Goal: Information Seeking & Learning: Learn about a topic

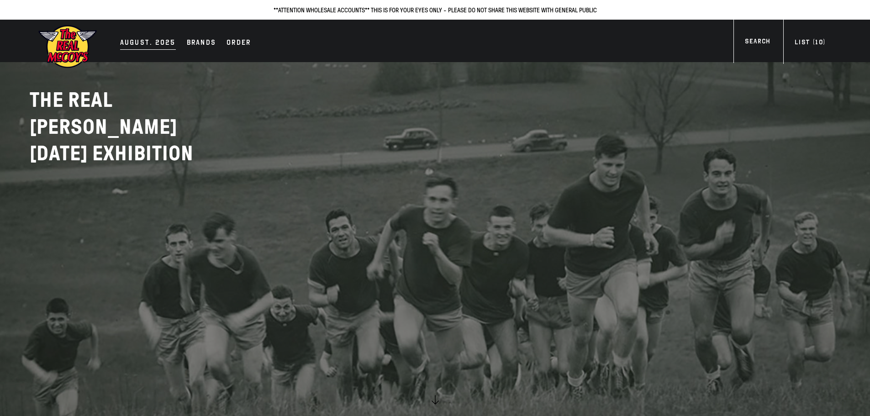
click at [147, 38] on div "AUGUST. 2025" at bounding box center [148, 43] width 56 height 13
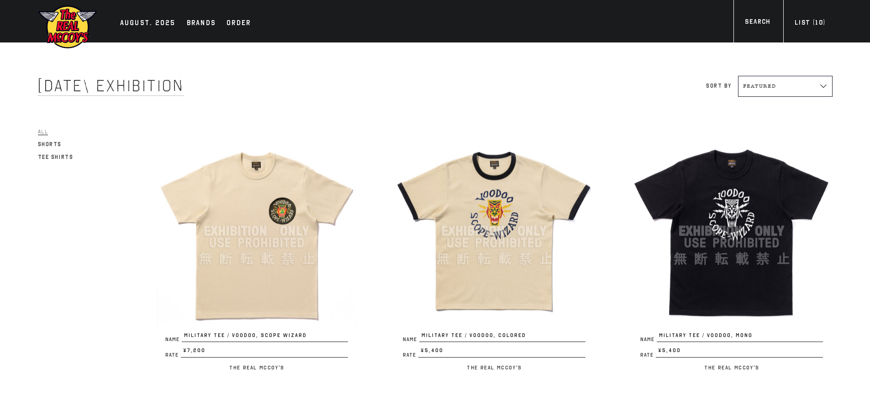
scroll to position [46, 0]
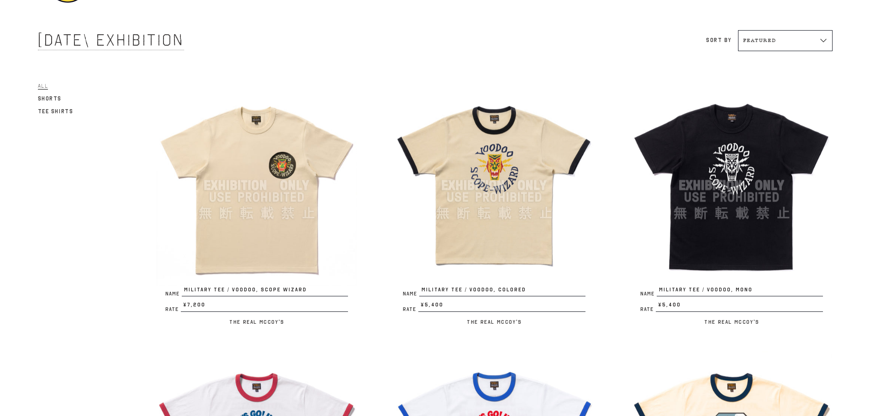
click at [482, 207] on img at bounding box center [494, 185] width 201 height 201
click at [254, 177] on img at bounding box center [256, 185] width 201 height 201
click at [309, 191] on img at bounding box center [256, 185] width 201 height 201
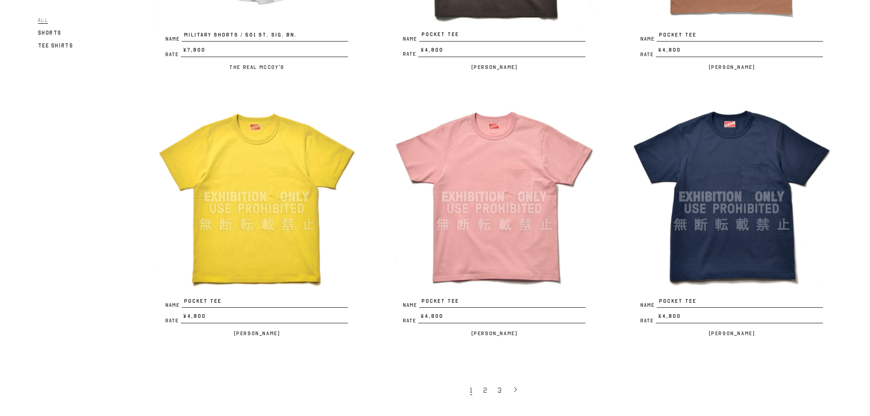
scroll to position [2056, 0]
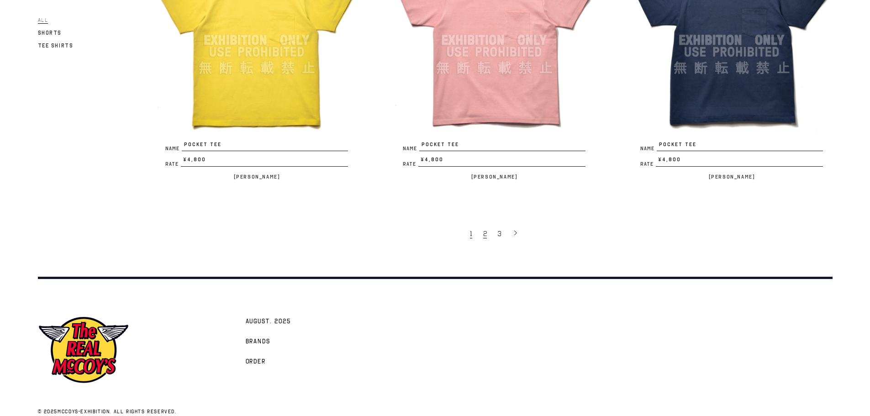
click at [483, 240] on link "2" at bounding box center [486, 233] width 15 height 19
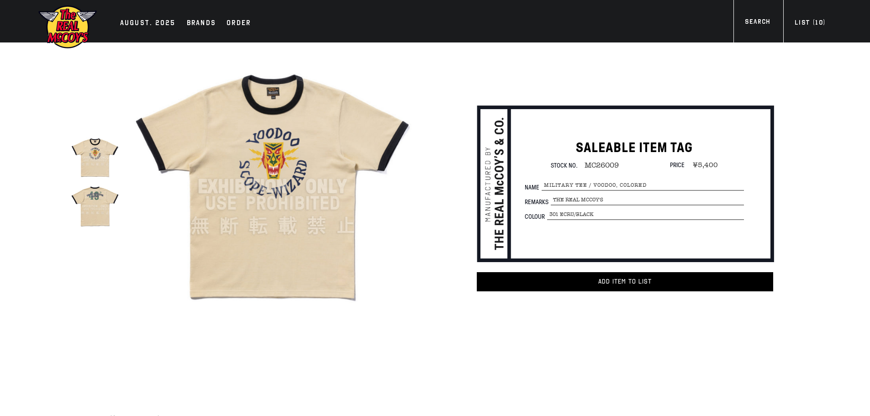
click at [128, 212] on div "true" at bounding box center [244, 186] width 346 height 288
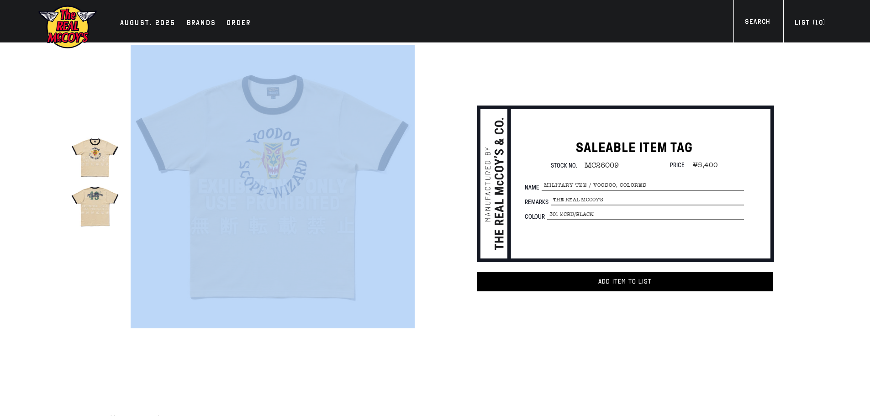
click at [117, 212] on img at bounding box center [95, 206] width 48 height 48
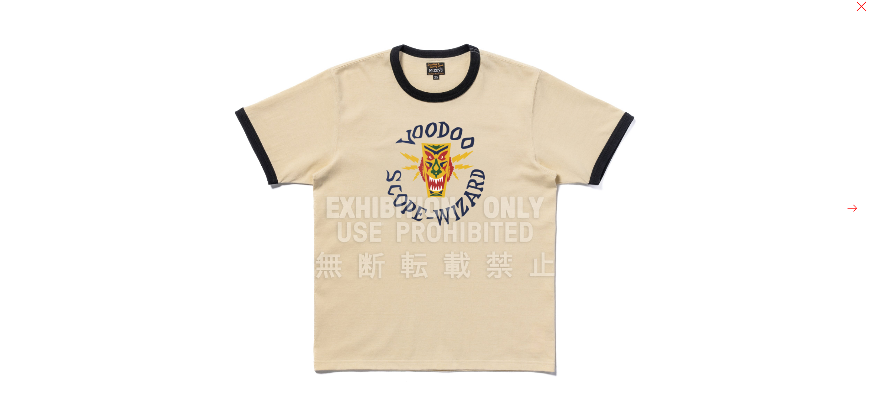
click at [846, 212] on div at bounding box center [665, 208] width 877 height 416
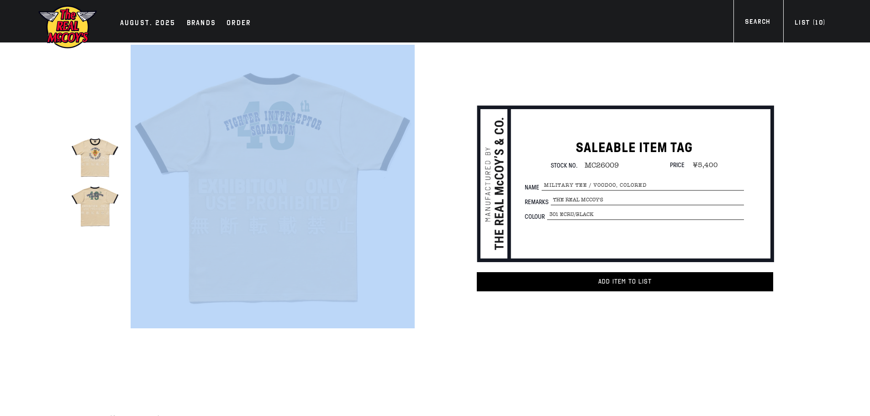
click at [53, 212] on div "true" at bounding box center [225, 186] width 383 height 288
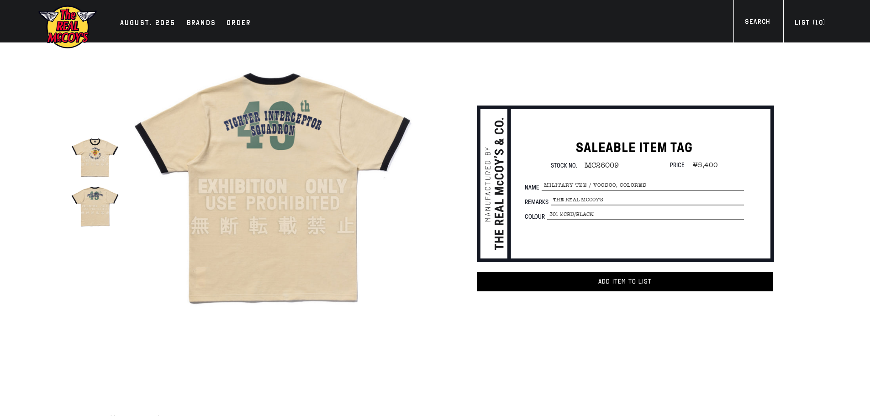
click at [95, 207] on img at bounding box center [95, 206] width 48 height 48
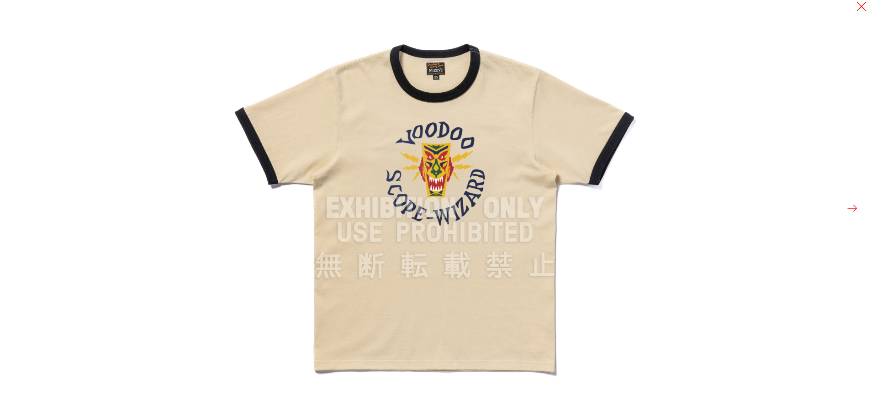
click at [858, 207] on button at bounding box center [852, 208] width 13 height 13
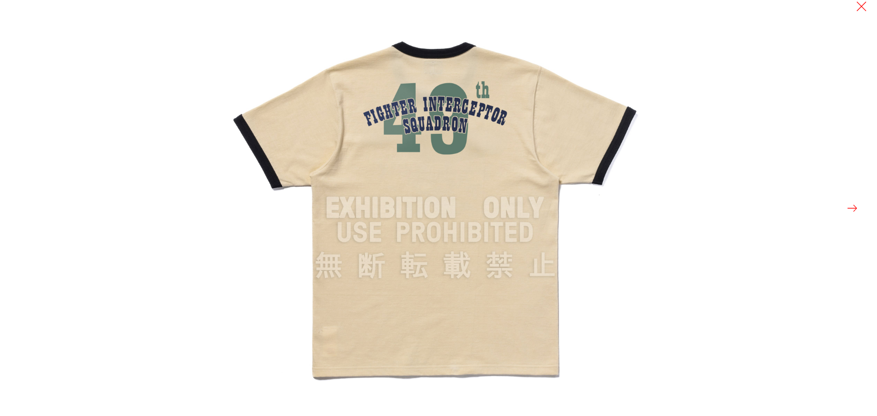
click at [723, 174] on div at bounding box center [665, 208] width 877 height 416
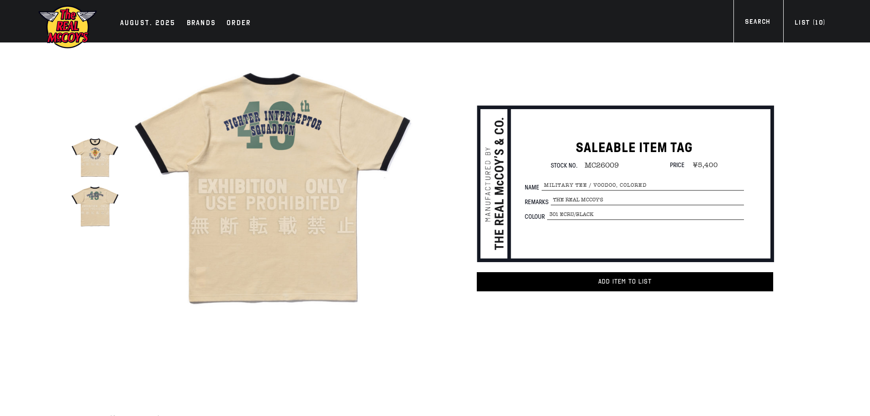
drag, startPoint x: 85, startPoint y: 169, endPoint x: 86, endPoint y: 175, distance: 6.5
click at [85, 170] on img at bounding box center [95, 157] width 48 height 48
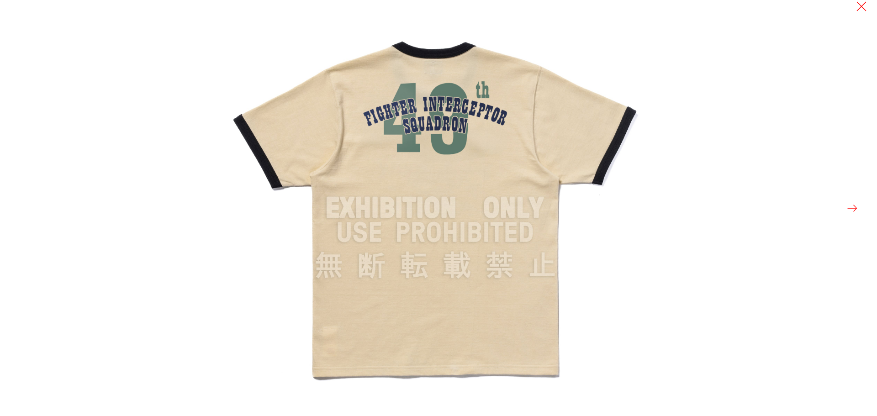
click at [858, 14] on div at bounding box center [665, 208] width 877 height 416
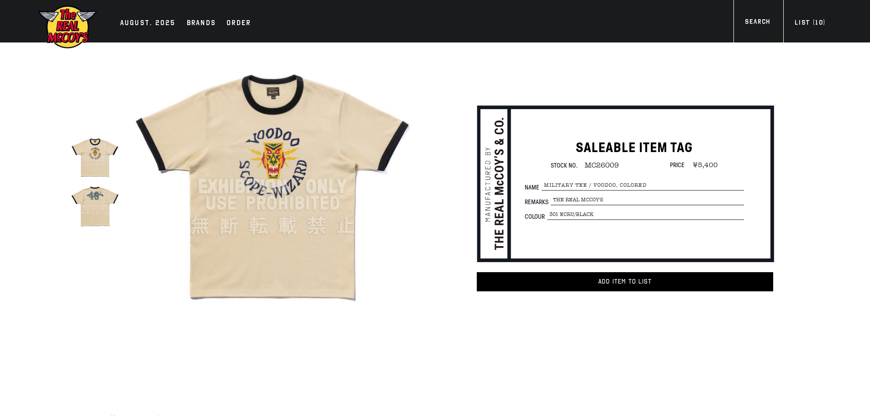
click at [114, 155] on img at bounding box center [95, 157] width 48 height 48
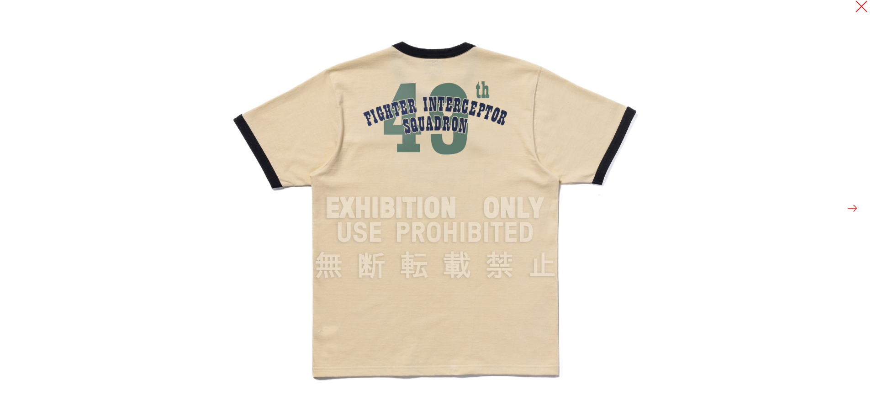
click at [860, 9] on button at bounding box center [861, 6] width 13 height 13
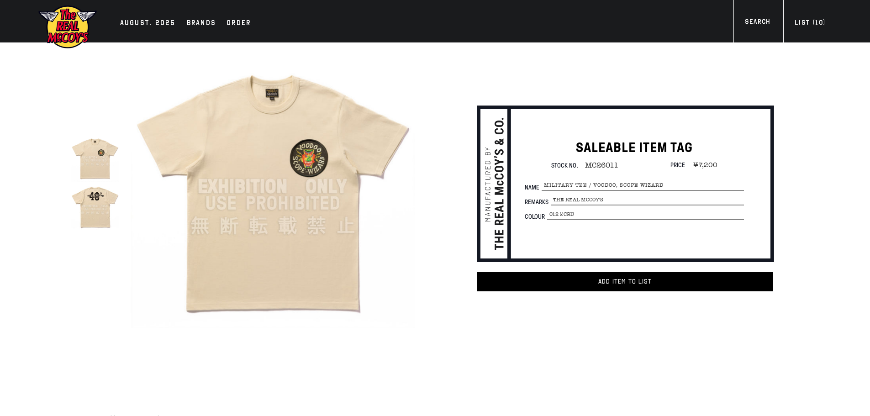
drag, startPoint x: 85, startPoint y: 223, endPoint x: 180, endPoint y: 226, distance: 94.2
click at [85, 223] on img at bounding box center [95, 206] width 48 height 48
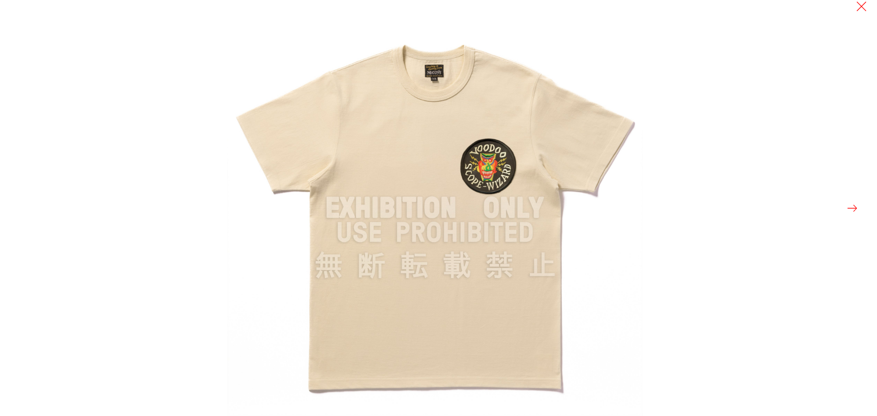
click at [849, 209] on button at bounding box center [852, 208] width 13 height 13
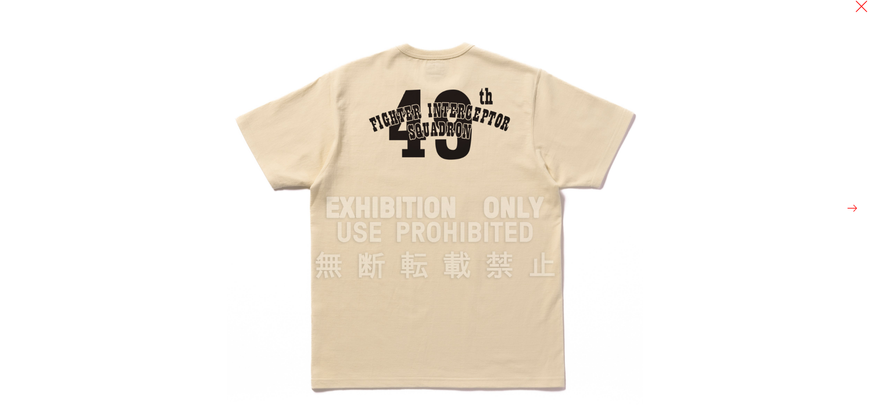
click at [860, 11] on button at bounding box center [861, 6] width 13 height 13
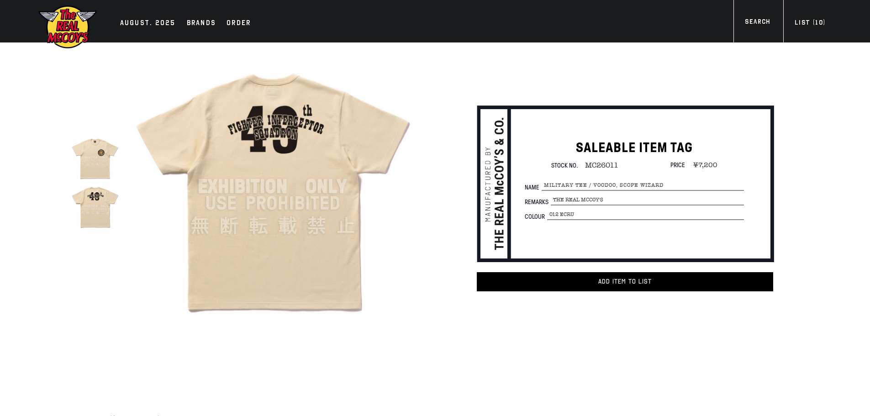
click at [91, 167] on img at bounding box center [95, 157] width 48 height 48
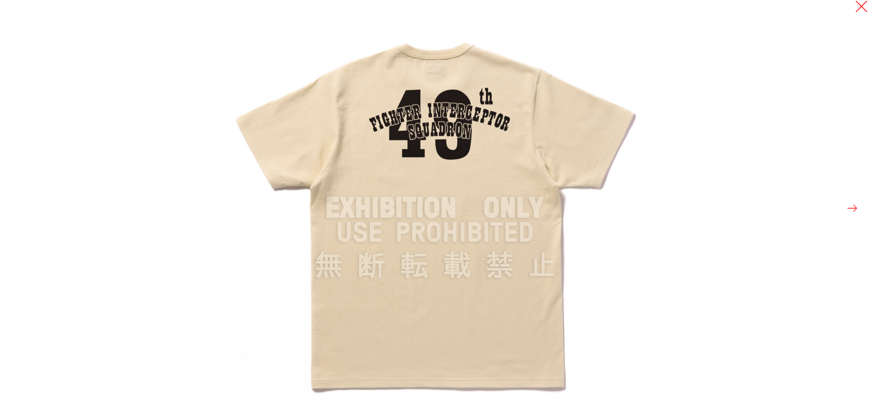
click at [865, 3] on button at bounding box center [861, 6] width 13 height 13
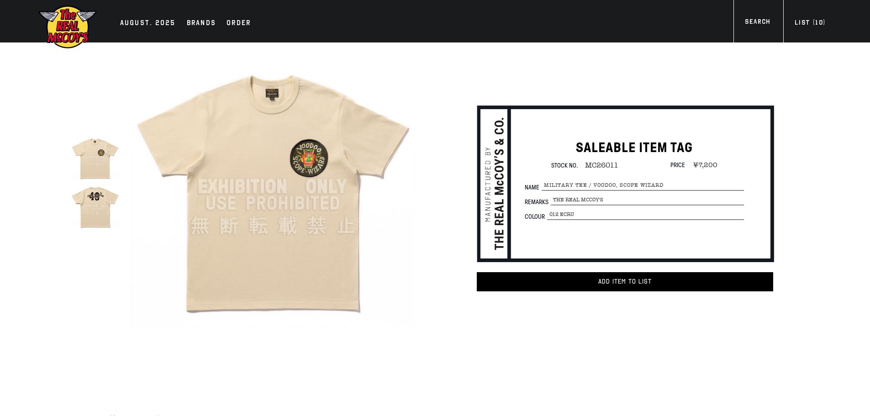
click at [111, 208] on img at bounding box center [95, 206] width 48 height 48
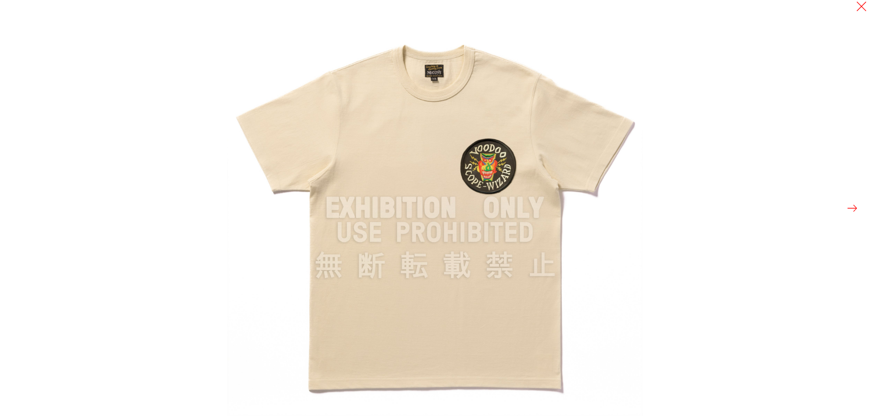
click at [853, 211] on button at bounding box center [852, 208] width 13 height 13
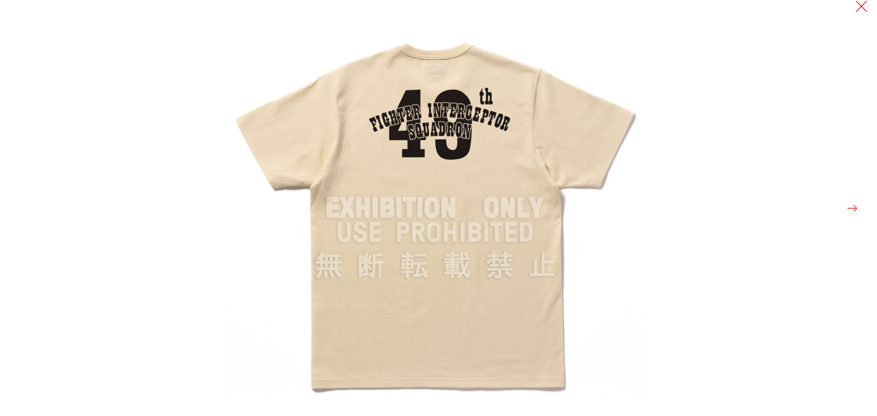
click at [860, 6] on button at bounding box center [861, 6] width 13 height 13
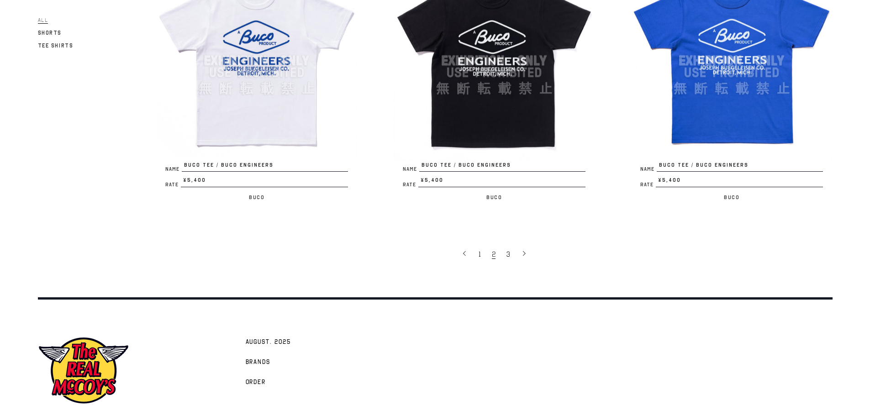
scroll to position [2056, 0]
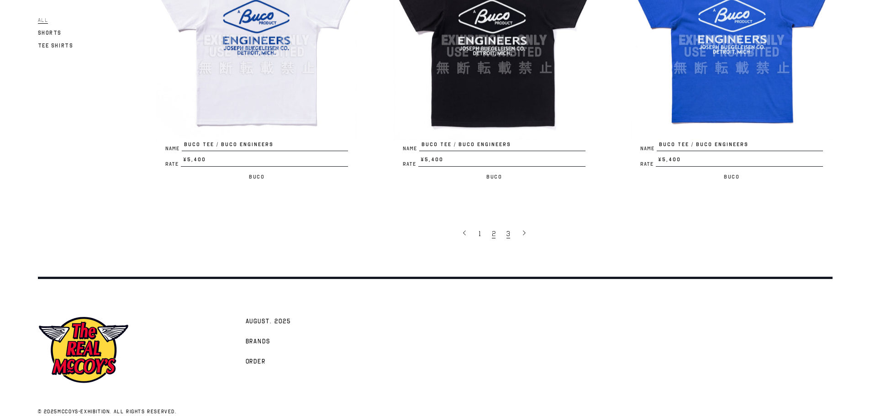
click at [504, 234] on link "3" at bounding box center [509, 233] width 15 height 19
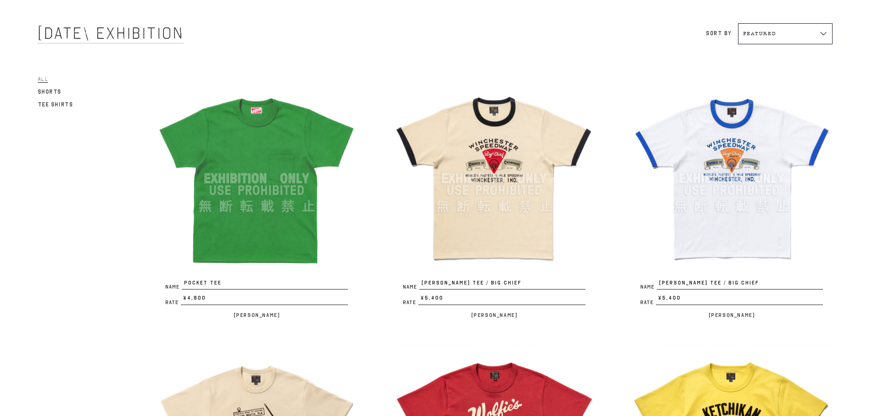
scroll to position [0, 0]
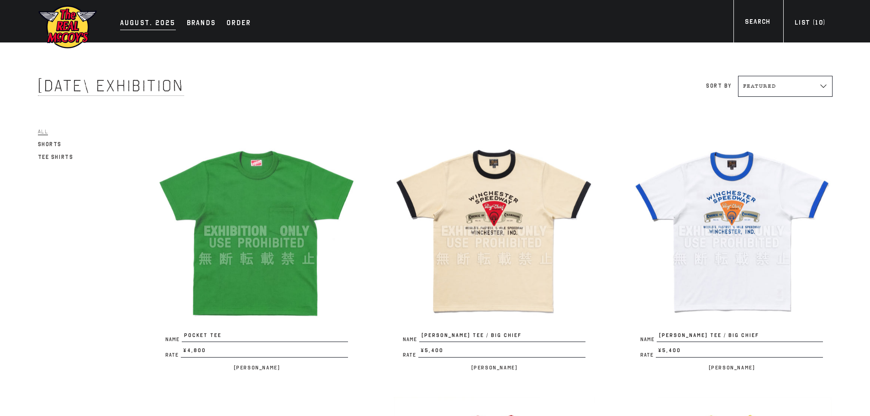
click at [136, 27] on div "AUGUST. 2025" at bounding box center [148, 23] width 56 height 13
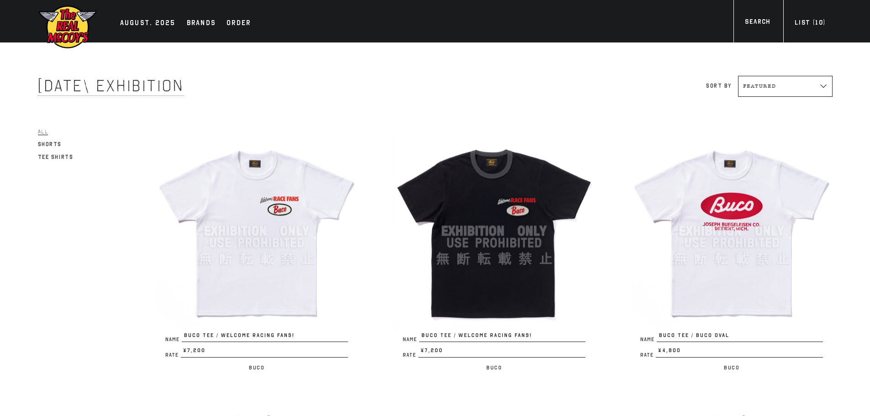
click at [284, 198] on img at bounding box center [256, 231] width 201 height 201
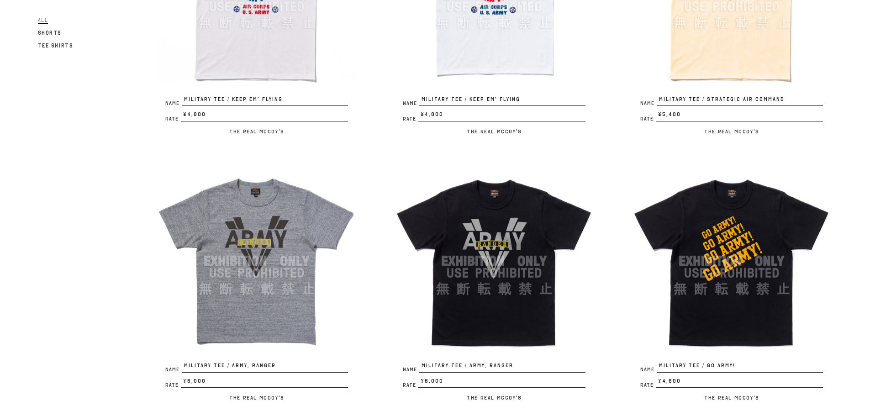
scroll to position [366, 0]
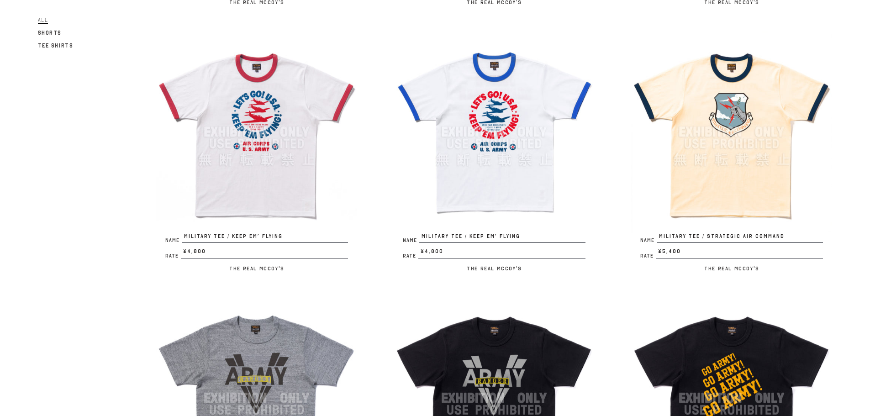
click at [782, 217] on img at bounding box center [731, 132] width 201 height 201
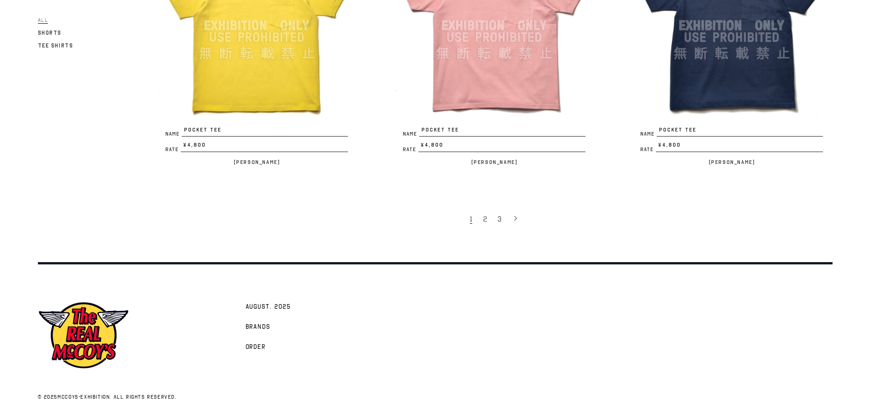
scroll to position [2072, 0]
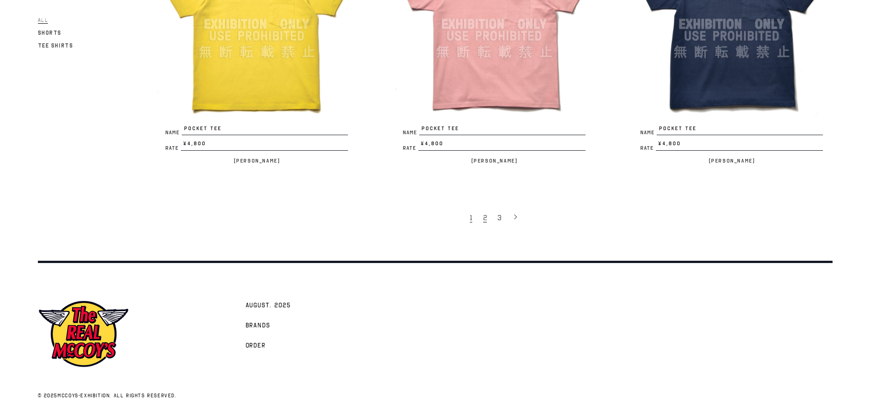
click at [484, 219] on span "2" at bounding box center [485, 217] width 4 height 9
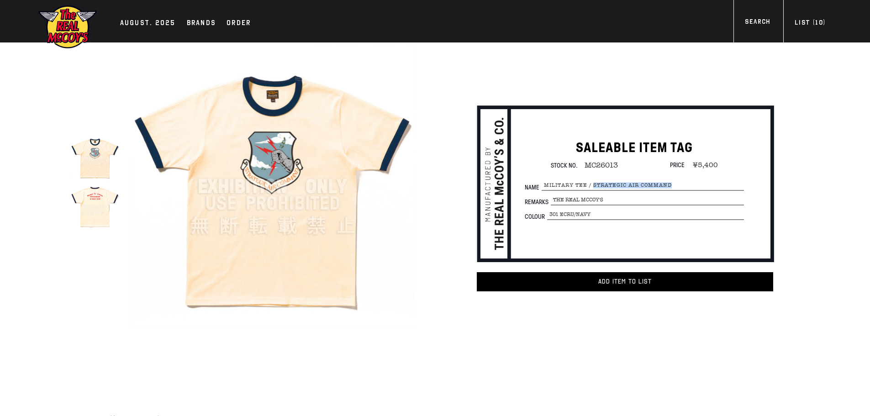
drag, startPoint x: 673, startPoint y: 182, endPoint x: 594, endPoint y: 187, distance: 78.8
click at [594, 187] on span "MILITARY TEE / STRATEGIC AIR COMMAND" at bounding box center [643, 185] width 202 height 10
click at [786, 223] on div "SALEABLE ITEM TAG Stock No. MC26013 Price ¥5,400 Name MILITARY TEE / STRATEGIC …" at bounding box center [608, 190] width 383 height 204
click at [465, 290] on div "SALEABLE ITEM TAG Stock No. MC26013 Price ¥5,400 Name MILITARY TEE / STRATEGIC …" at bounding box center [608, 190] width 383 height 204
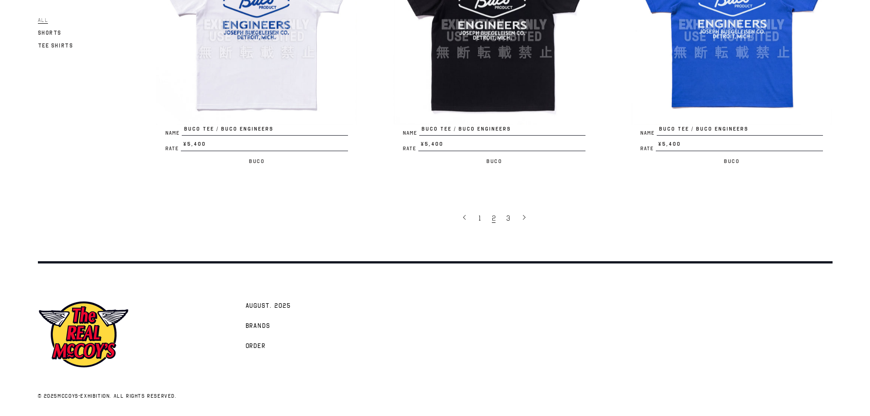
scroll to position [2072, 0]
click at [503, 226] on link "3" at bounding box center [509, 217] width 15 height 19
